Goal: Task Accomplishment & Management: Use online tool/utility

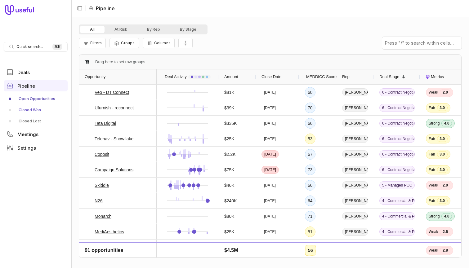
click at [40, 108] on link "Closed Won" at bounding box center [36, 110] width 64 height 10
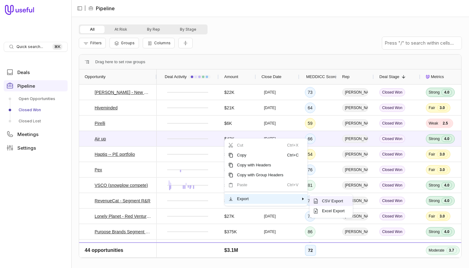
click at [343, 200] on span "CSV Export" at bounding box center [333, 201] width 31 height 10
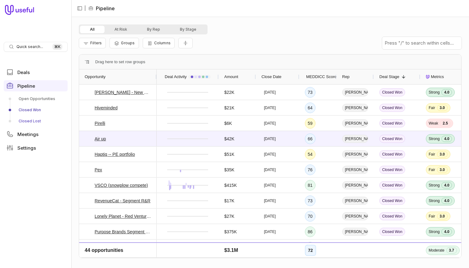
click at [41, 125] on link "Closed Lost" at bounding box center [36, 121] width 64 height 10
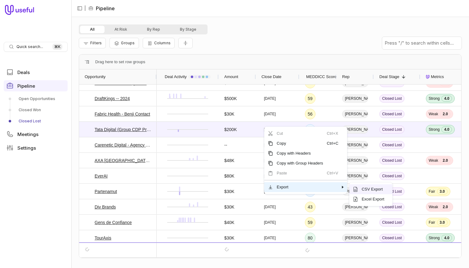
click at [365, 191] on span "CSV Export" at bounding box center [373, 189] width 31 height 10
